Goal: Navigation & Orientation: Find specific page/section

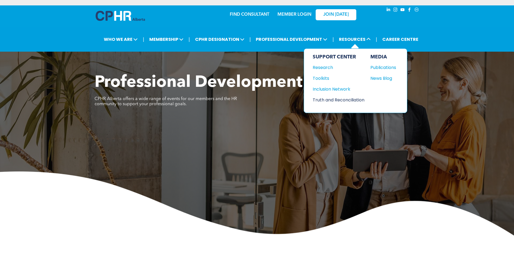
click at [326, 97] on div "Truth and Reconciliation" at bounding box center [336, 100] width 47 height 7
click at [327, 79] on div "Toolkits" at bounding box center [336, 78] width 47 height 7
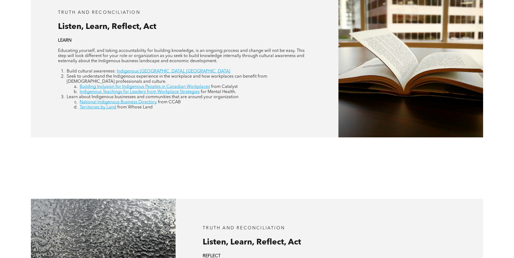
scroll to position [1057, 0]
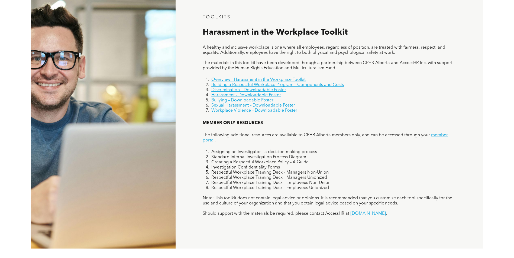
scroll to position [379, 0]
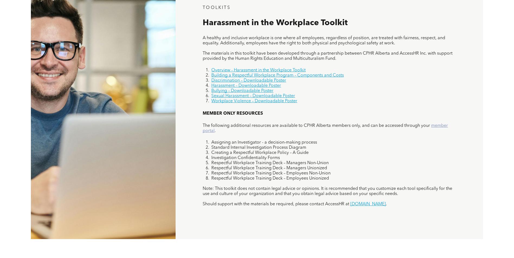
click at [437, 126] on link "member portal" at bounding box center [325, 128] width 245 height 9
